Goal: Task Accomplishment & Management: Use online tool/utility

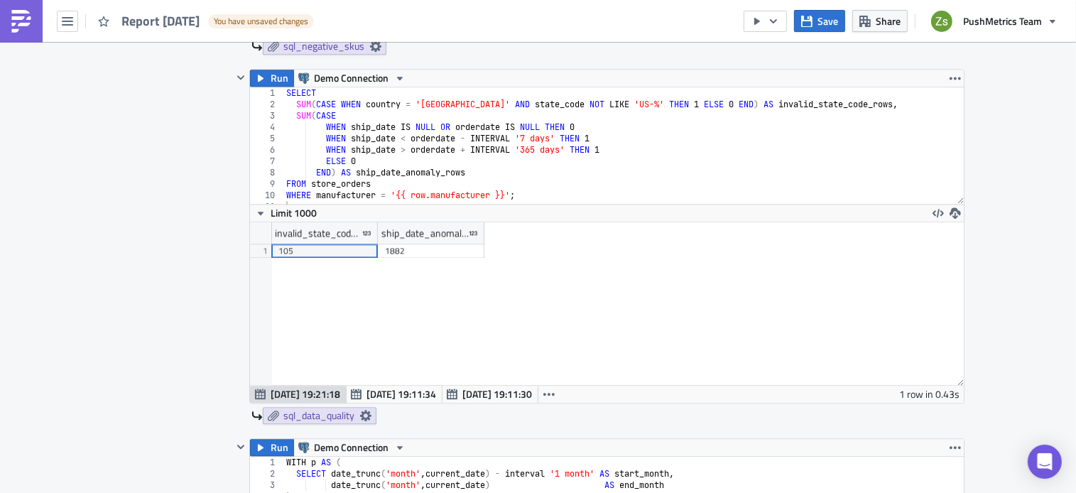
scroll to position [3463, 0]
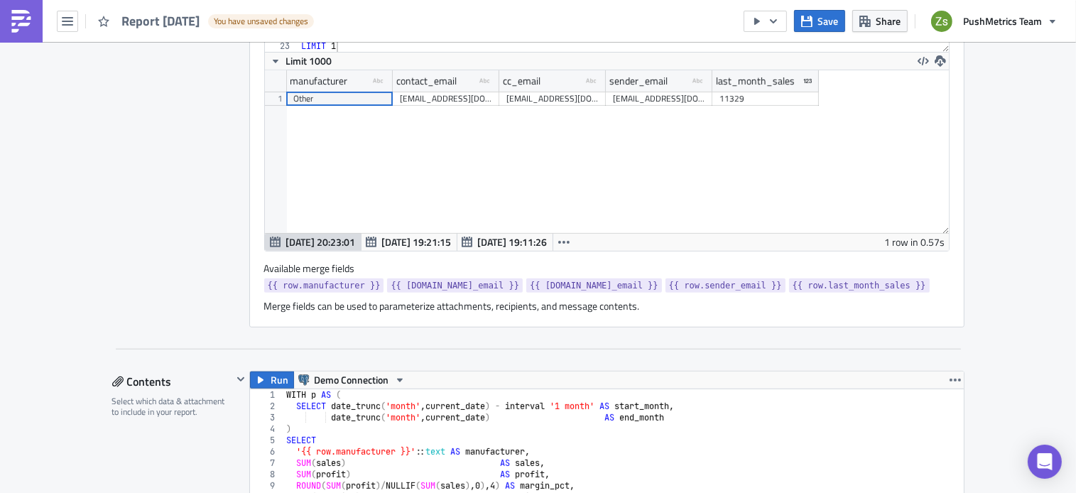
scroll to position [794, 0]
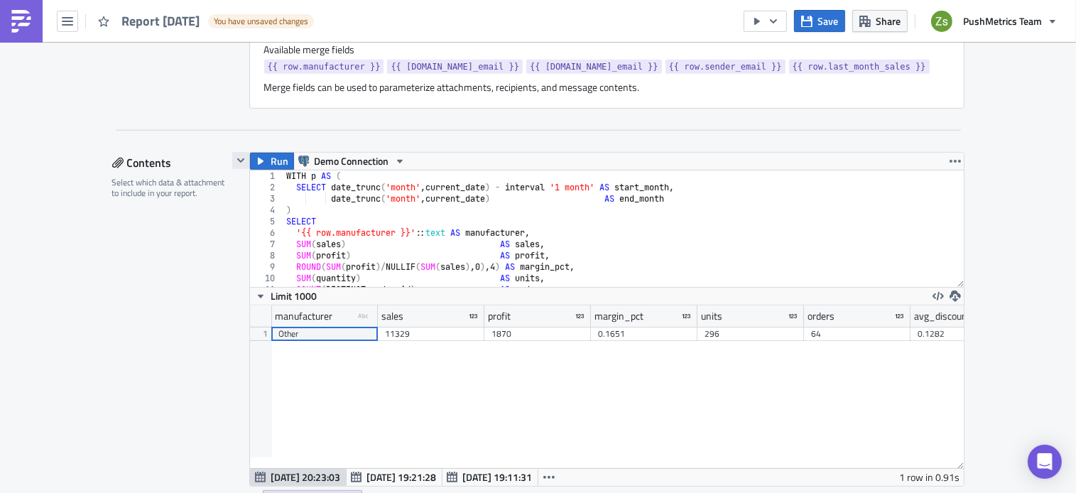
click at [240, 158] on icon "button" at bounding box center [240, 160] width 11 height 11
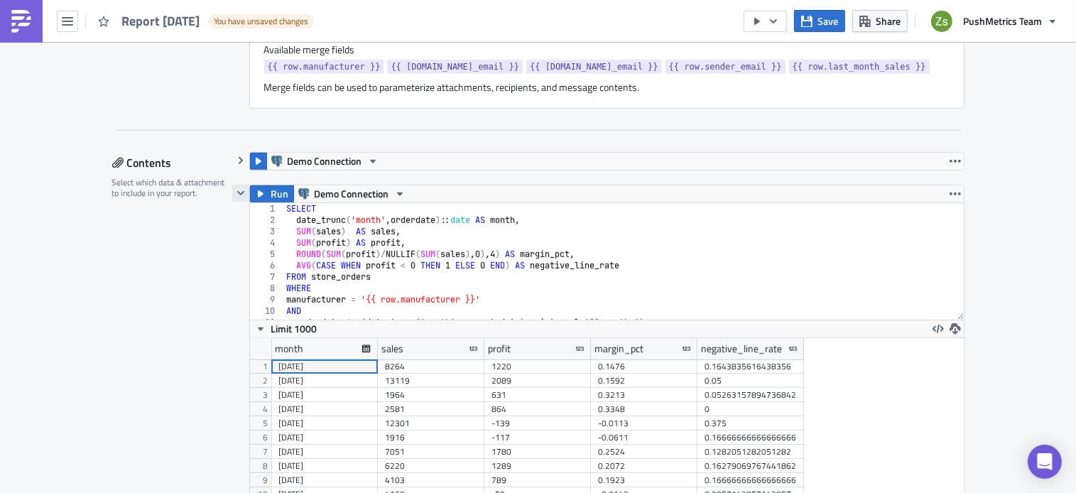
click at [237, 191] on icon "button" at bounding box center [239, 193] width 7 height 4
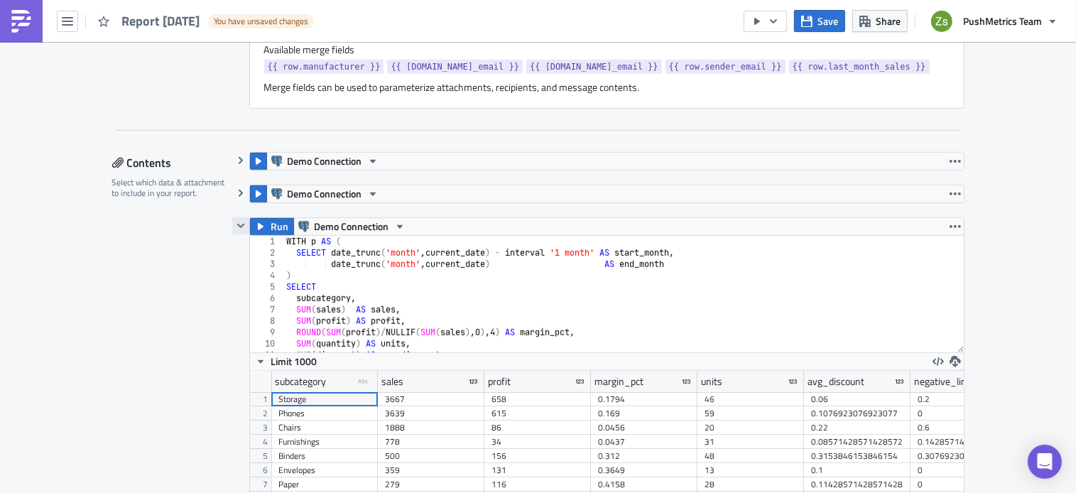
click at [236, 224] on icon "button" at bounding box center [239, 226] width 7 height 4
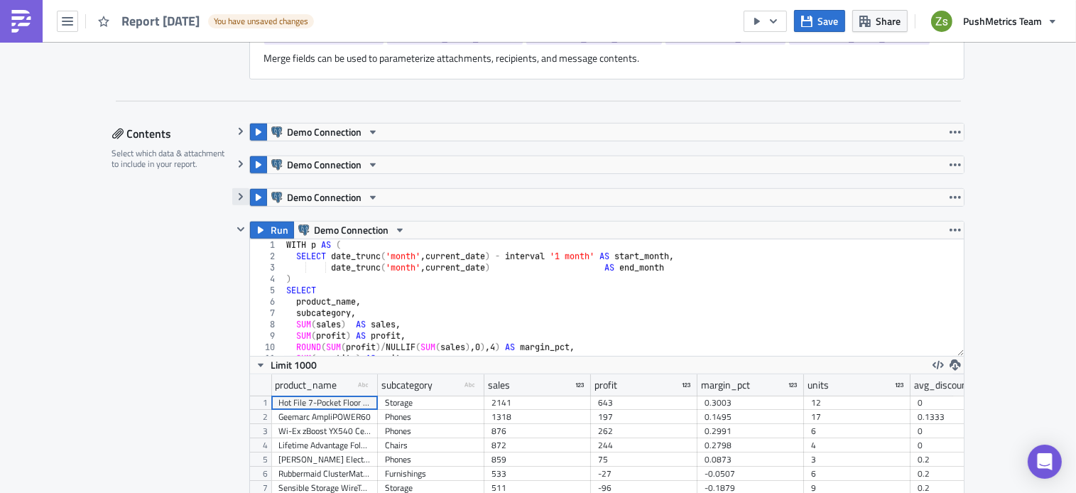
scroll to position [824, 0]
click at [236, 226] on icon "button" at bounding box center [240, 228] width 11 height 11
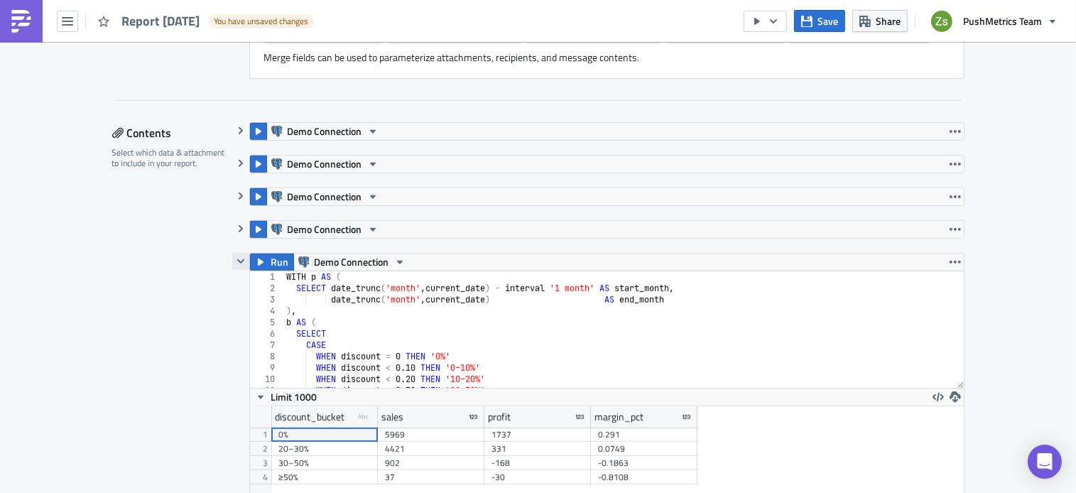
click at [236, 261] on icon "button" at bounding box center [239, 261] width 7 height 4
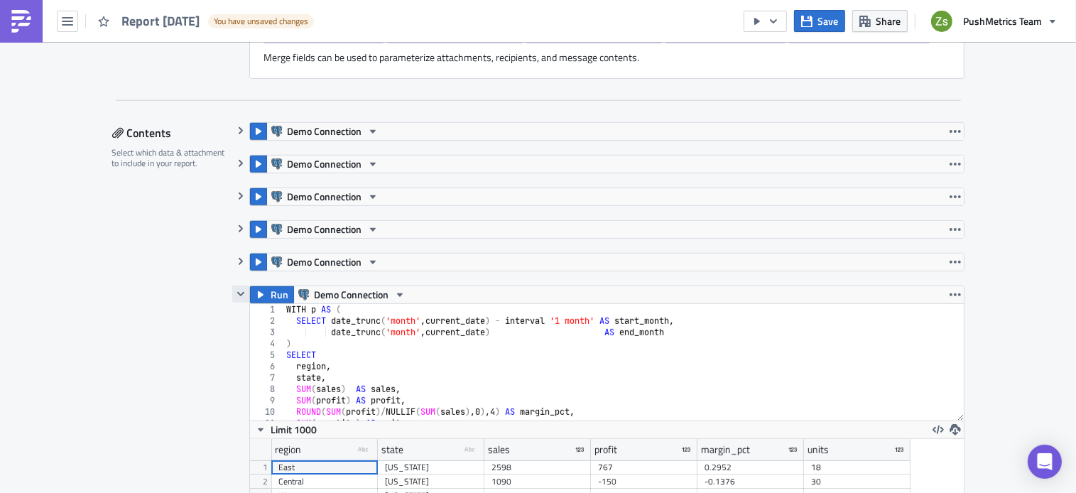
click at [235, 289] on icon "button" at bounding box center [240, 293] width 11 height 11
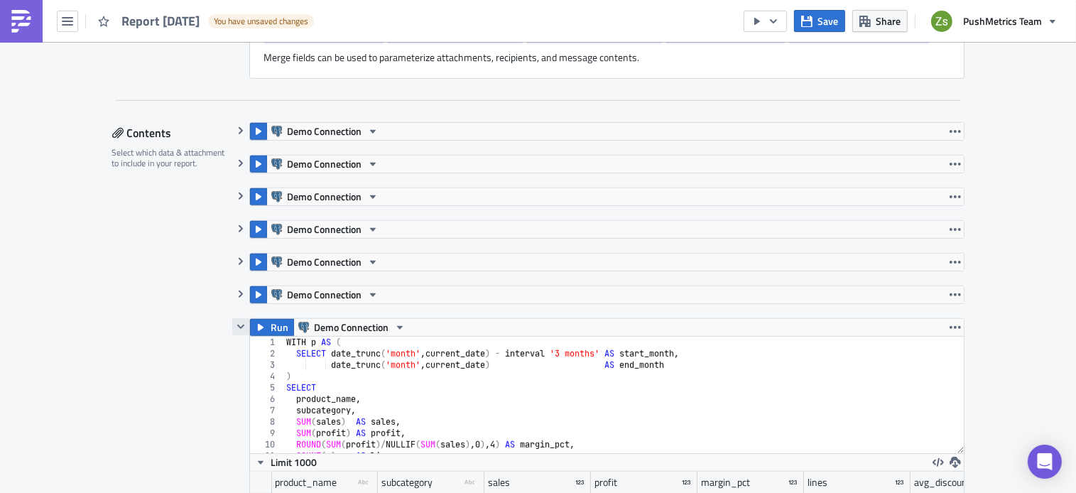
click at [236, 318] on button "button" at bounding box center [240, 326] width 17 height 17
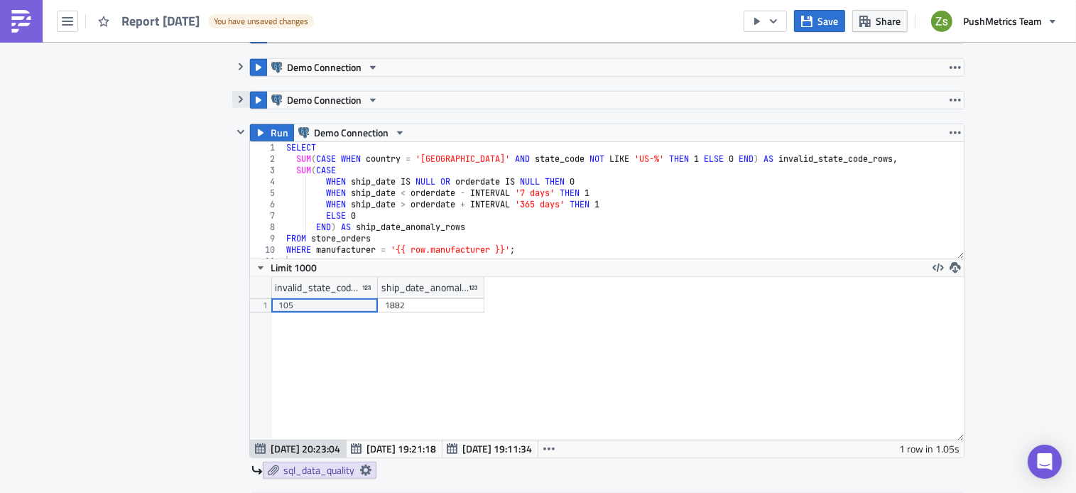
scroll to position [1067, 0]
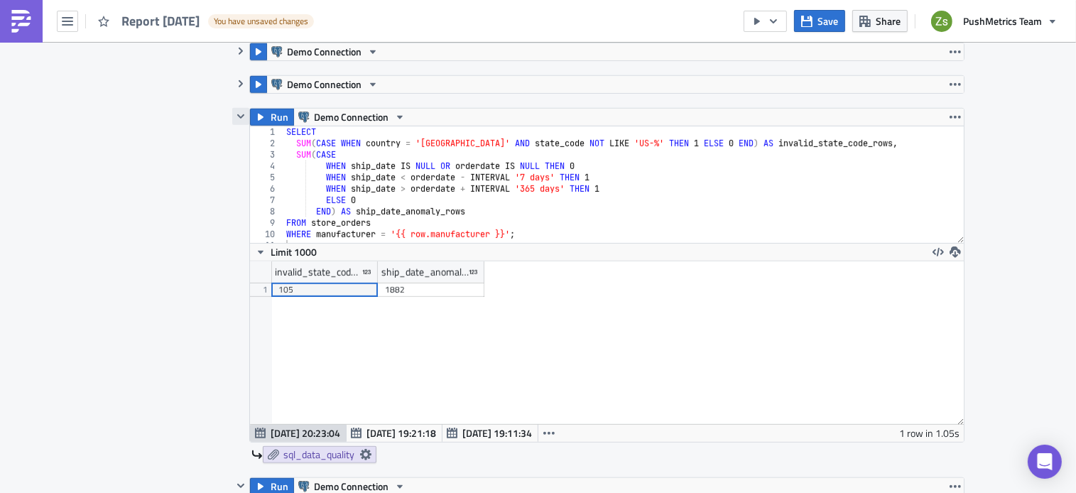
click at [232, 119] on button "button" at bounding box center [240, 116] width 17 height 17
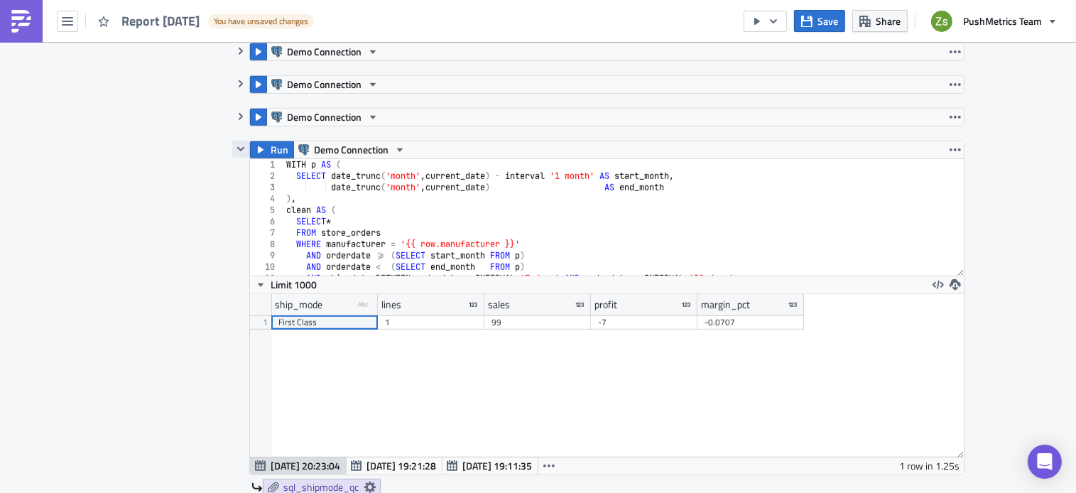
click at [232, 151] on button "button" at bounding box center [240, 149] width 17 height 17
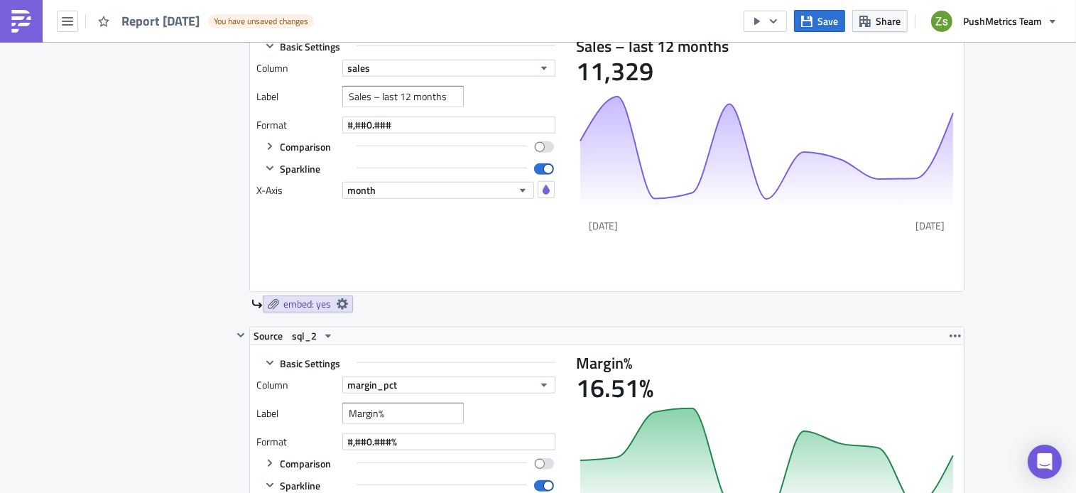
scroll to position [1100, 0]
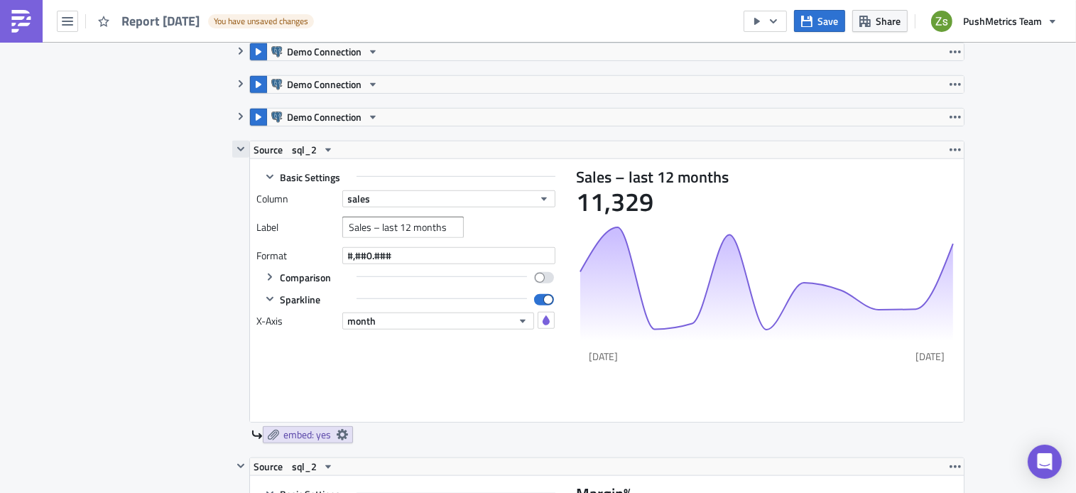
click at [235, 146] on icon "button" at bounding box center [240, 148] width 11 height 11
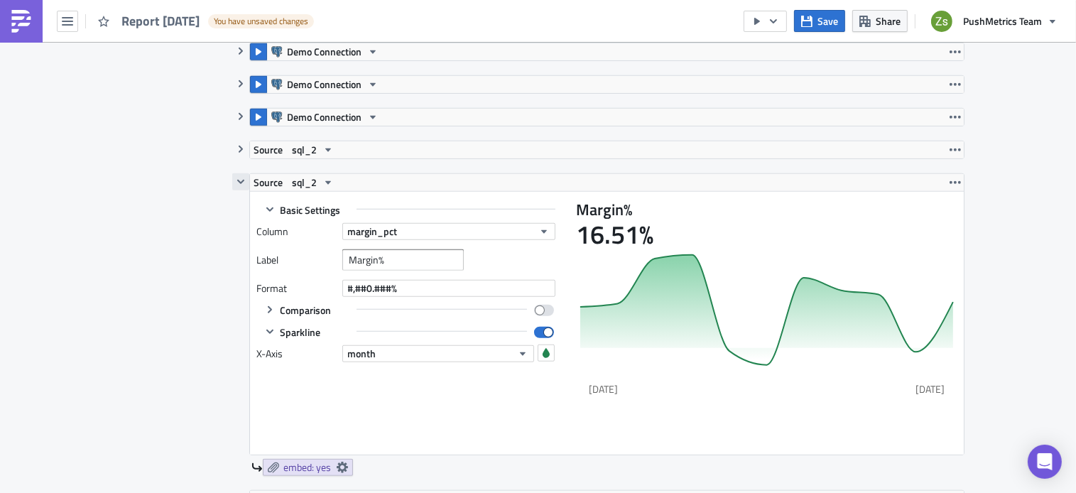
click at [235, 185] on icon "button" at bounding box center [240, 181] width 11 height 11
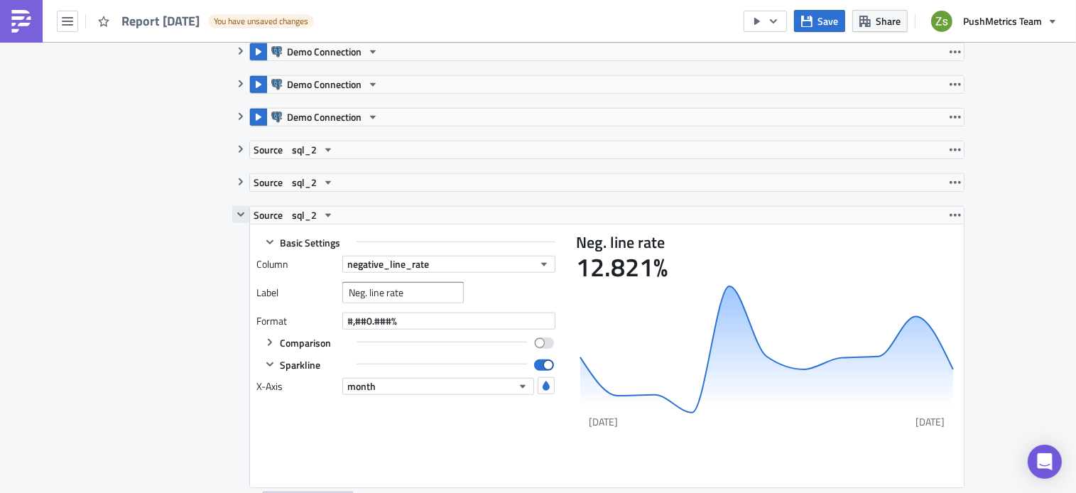
click at [236, 214] on icon "button" at bounding box center [239, 214] width 7 height 4
